Goal: Transaction & Acquisition: Book appointment/travel/reservation

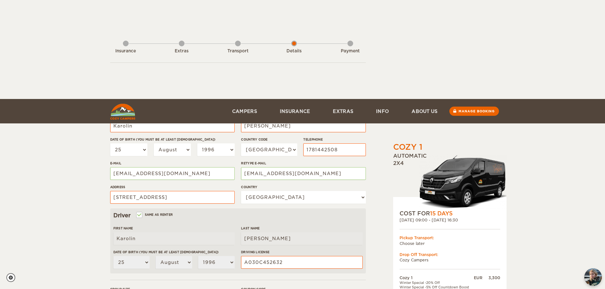
select select "25"
select select "08"
select select "1996"
select select "49"
select select "77"
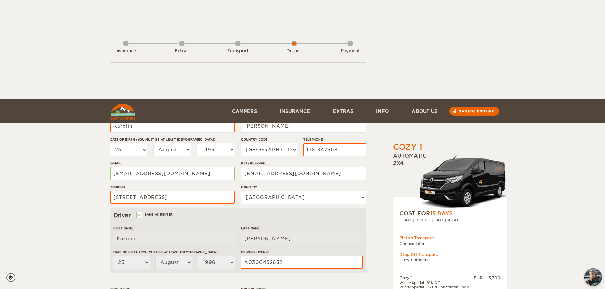
select select "25"
select select "08"
select select "1996"
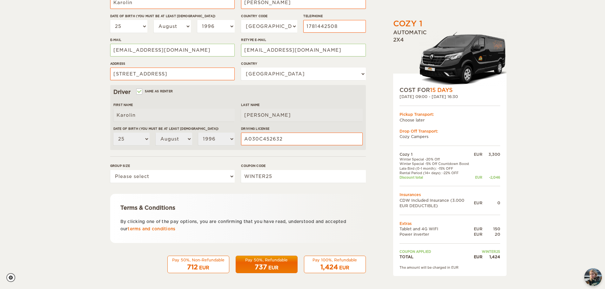
click at [335, 271] on span "1,424" at bounding box center [329, 268] width 17 height 8
click at [194, 177] on select "Please select 1 2" at bounding box center [172, 176] width 125 height 13
select select "1"
click at [110, 170] on select "Please select 1 2" at bounding box center [172, 176] width 125 height 13
click at [338, 264] on span "1,424" at bounding box center [329, 268] width 17 height 8
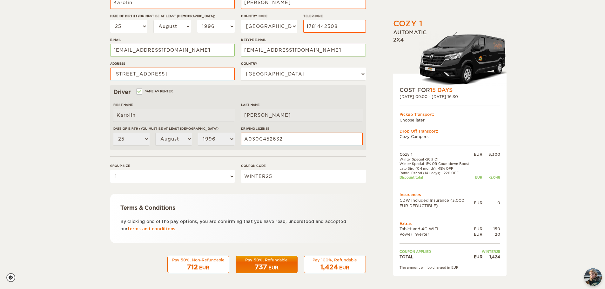
click at [335, 270] on span "1,424" at bounding box center [329, 268] width 17 height 8
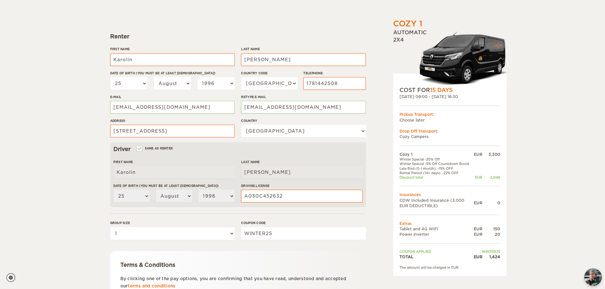
scroll to position [124, 0]
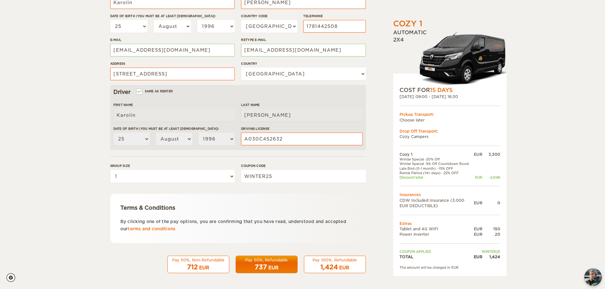
click at [331, 193] on form "Renter First Name Karolin Last Name Lenckner Date of birth (You must be at leas…" at bounding box center [238, 106] width 256 height 335
click at [342, 270] on div "EUR" at bounding box center [344, 268] width 10 height 6
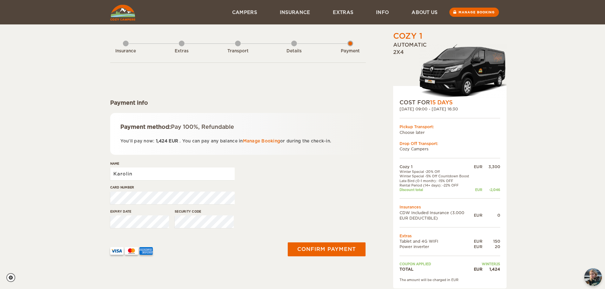
click at [154, 170] on input "Karolin" at bounding box center [172, 174] width 125 height 13
type input "Karolin Lenckner"
click at [288, 243] on button "Confirm payment" at bounding box center [327, 250] width 78 height 14
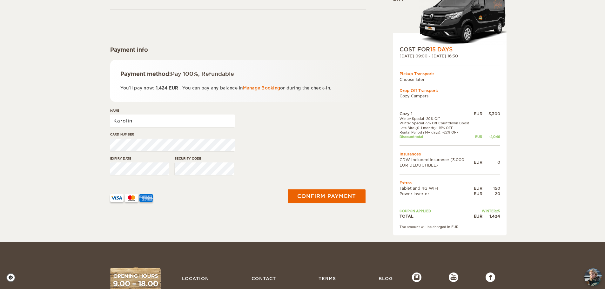
click at [199, 122] on input "Karolin" at bounding box center [172, 121] width 125 height 13
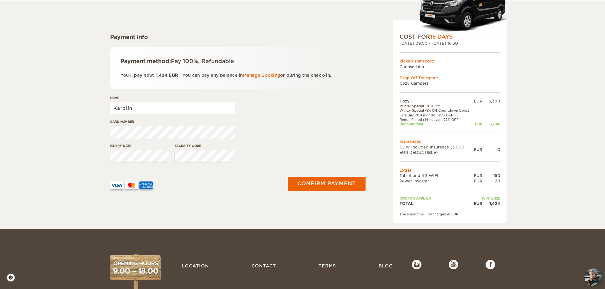
scroll to position [66, 0]
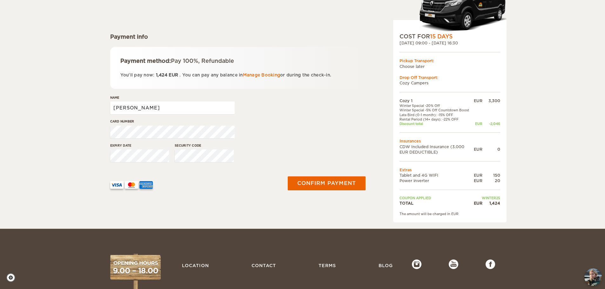
type input "[PERSON_NAME]"
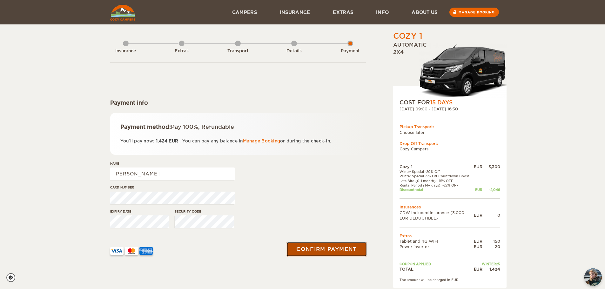
click at [350, 249] on button "Confirm payment" at bounding box center [327, 249] width 80 height 14
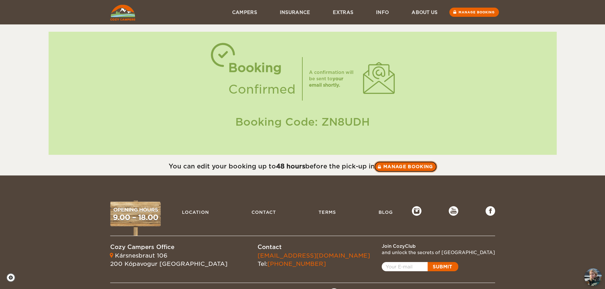
click at [406, 164] on link "Manage booking" at bounding box center [406, 166] width 64 height 11
